Goal: Information Seeking & Learning: Understand process/instructions

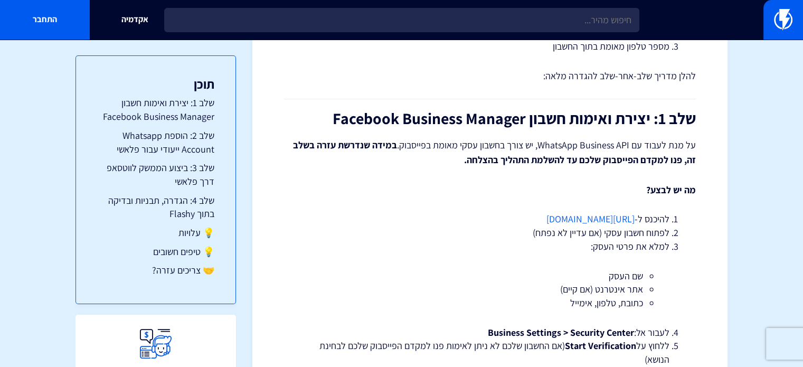
scroll to position [317, 0]
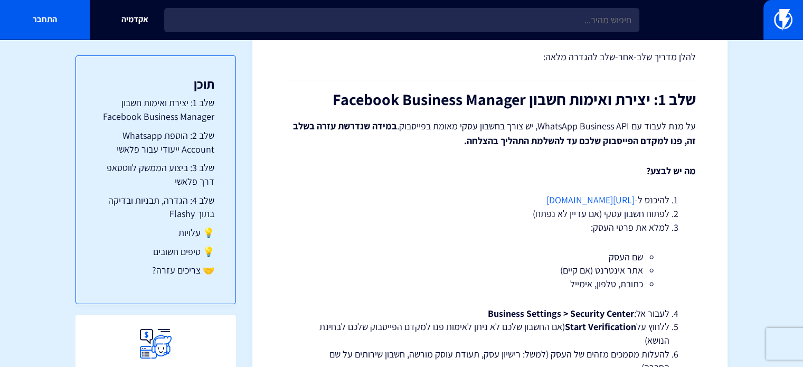
click at [617, 199] on link "[URL][DOMAIN_NAME]" at bounding box center [590, 200] width 88 height 12
click at [602, 200] on link "[URL][DOMAIN_NAME]" at bounding box center [590, 200] width 88 height 12
click at [619, 200] on link "[URL][DOMAIN_NAME]" at bounding box center [590, 200] width 88 height 12
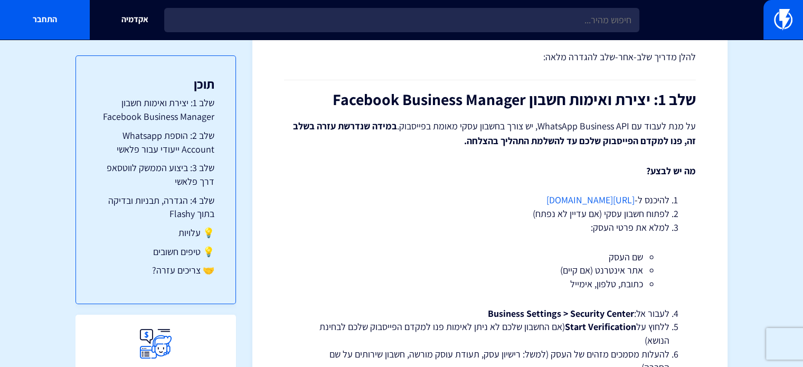
drag, startPoint x: 634, startPoint y: 200, endPoint x: 513, endPoint y: 196, distance: 120.4
click at [546, 196] on link "[URL][DOMAIN_NAME]" at bounding box center [590, 200] width 88 height 12
copy link "[URL][DOMAIN_NAME]"
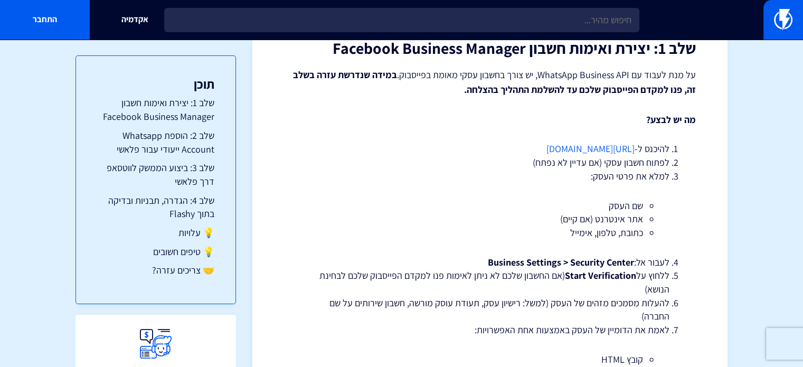
scroll to position [370, 0]
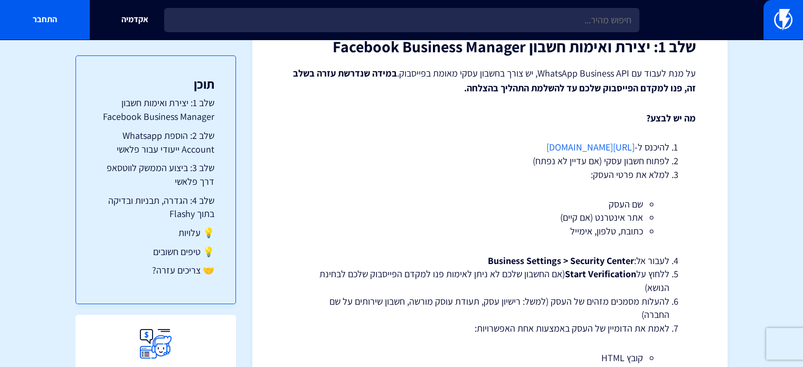
click at [570, 156] on li "לפתוח חשבון עסקי (אם עדיין לא נפתח)" at bounding box center [489, 161] width 359 height 14
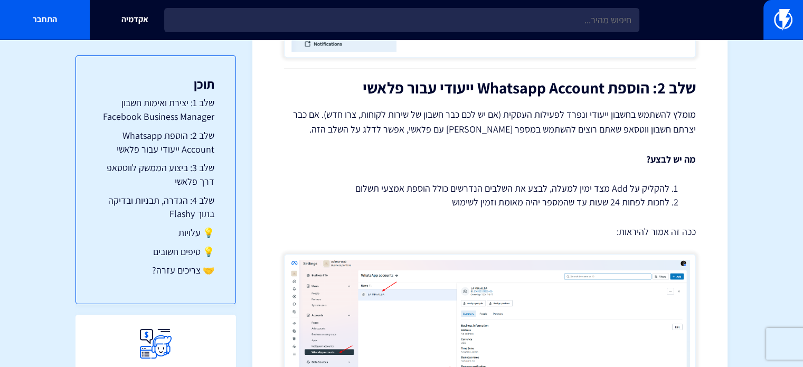
scroll to position [1056, 0]
